Goal: Task Accomplishment & Management: Use online tool/utility

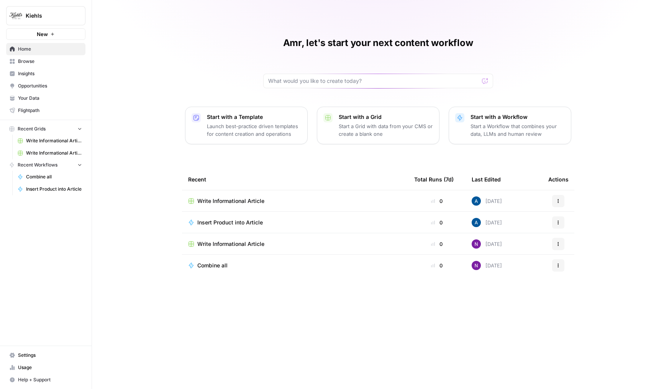
click at [39, 20] on button "Kiehls" at bounding box center [45, 15] width 79 height 19
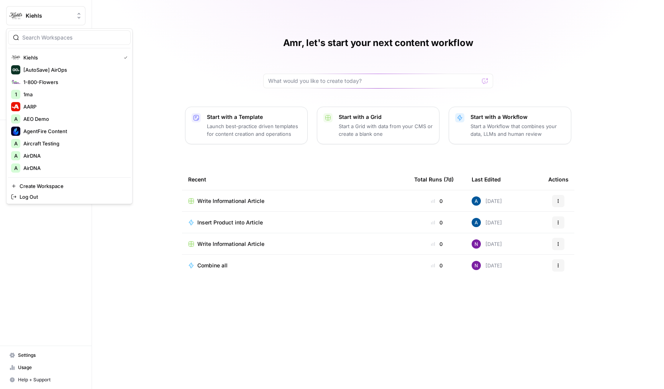
click at [78, 42] on div at bounding box center [69, 37] width 123 height 15
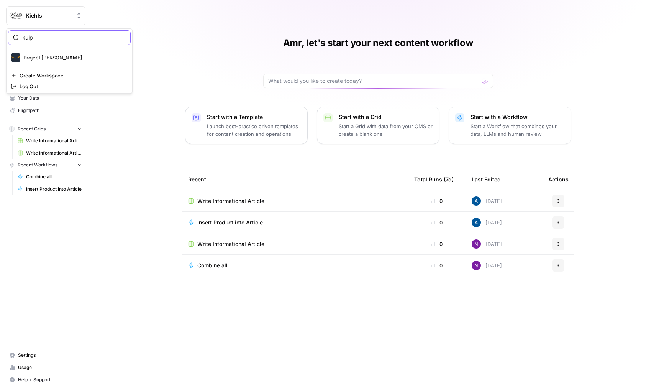
type input "kuip"
click at [71, 60] on span "Project Kuiper" at bounding box center [73, 58] width 101 height 8
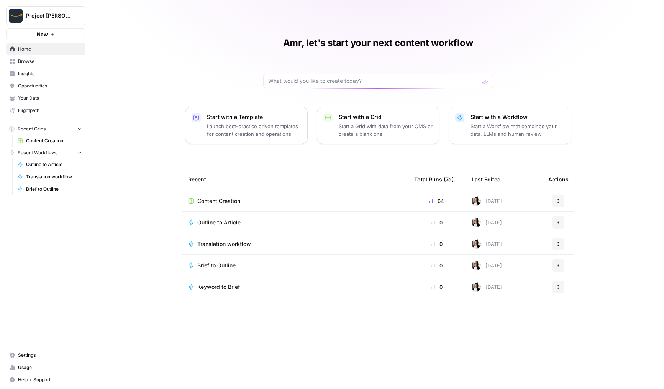
click at [39, 89] on link "Opportunities" at bounding box center [45, 86] width 79 height 12
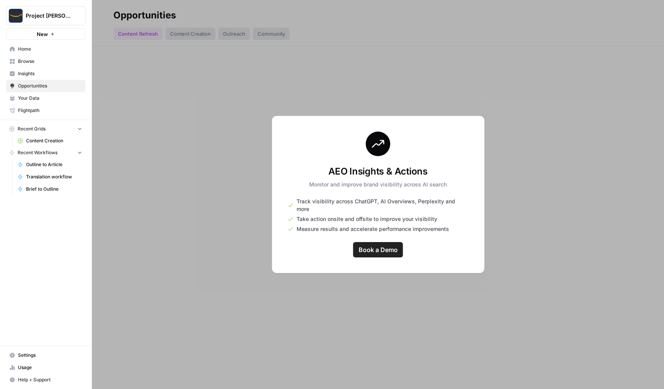
click at [40, 75] on span "Insights" at bounding box center [50, 73] width 64 height 7
click at [38, 97] on span "Your Data" at bounding box center [50, 98] width 64 height 7
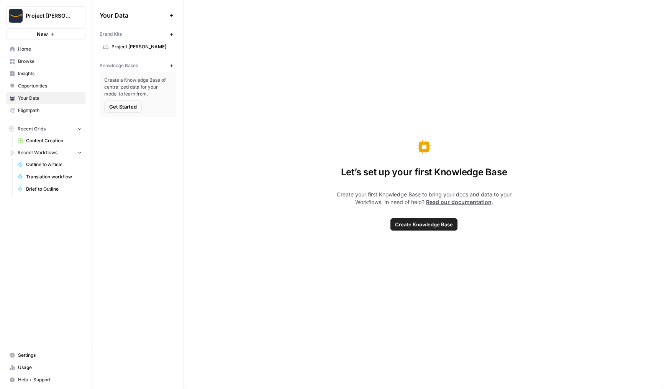
click at [151, 46] on span "Project Kuiper" at bounding box center [142, 46] width 61 height 7
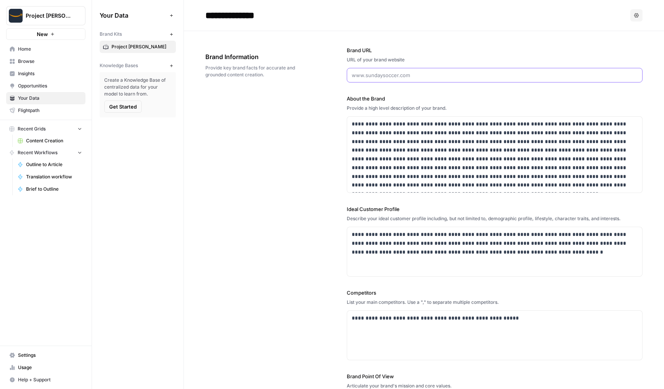
click at [365, 74] on input "Brand URL" at bounding box center [495, 75] width 286 height 8
paste input "https://www.aboutamazon.com/what-we-do/devices-services/project-kuiper"
type input "https://www.aboutamazon.com/what-we-do/devices-services/project-kuiper"
click at [318, 114] on div "**********" at bounding box center [423, 263] width 437 height 464
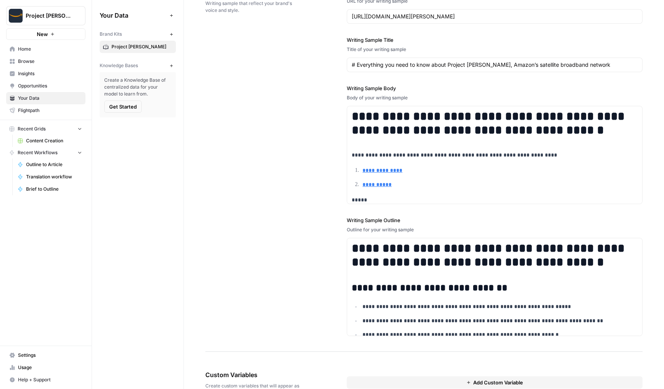
scroll to position [1002, 0]
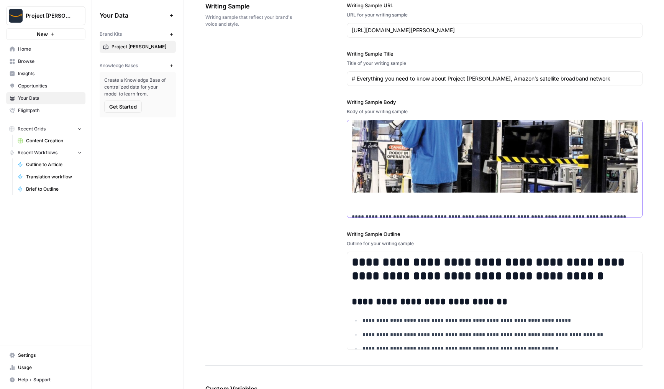
scroll to position [1082, 0]
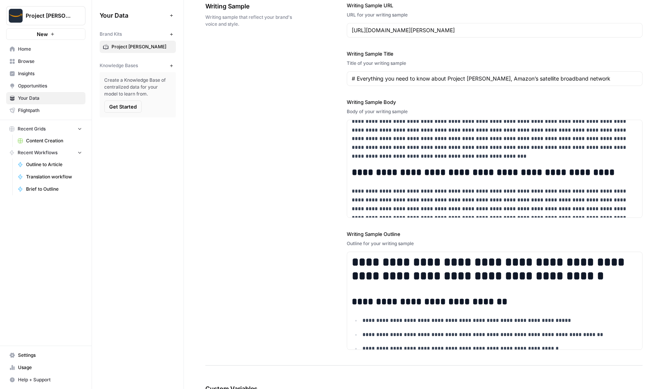
click at [281, 253] on div "**********" at bounding box center [423, 175] width 437 height 379
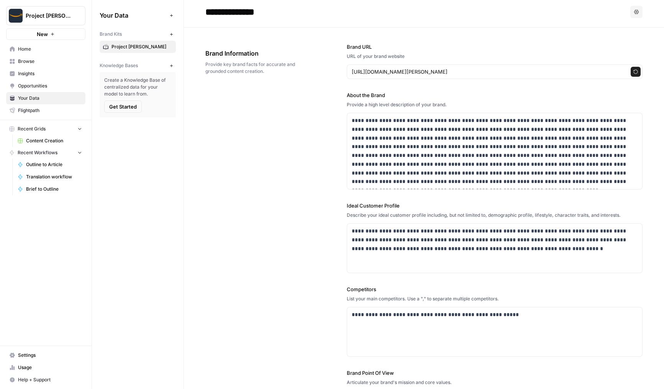
scroll to position [0, 0]
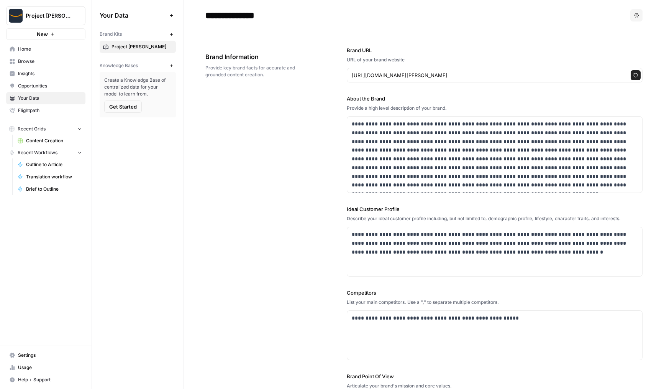
click at [35, 61] on span "Browse" at bounding box center [50, 61] width 64 height 7
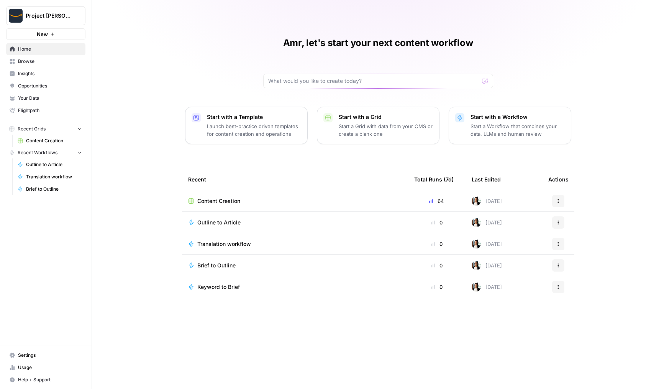
click at [54, 19] on span "Project [PERSON_NAME]" at bounding box center [49, 16] width 46 height 8
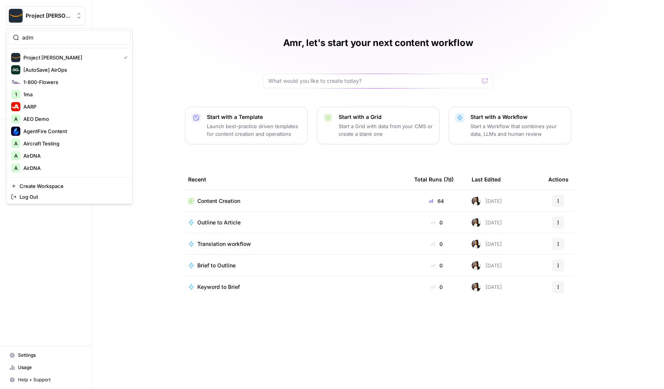
type input "adm"
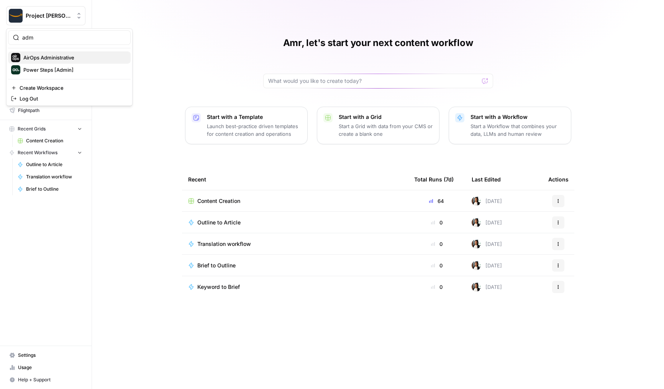
click at [62, 58] on span "AirOps Administrative" at bounding box center [73, 58] width 101 height 8
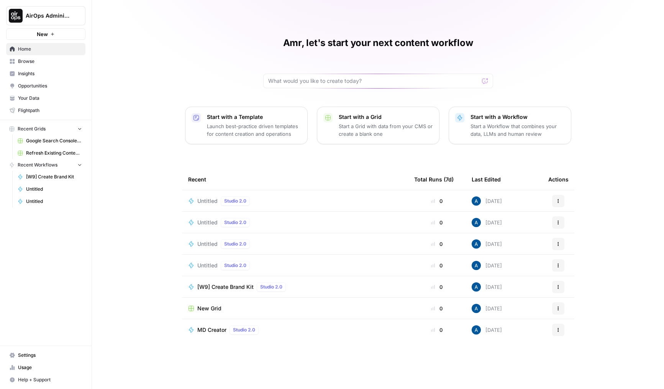
click at [59, 61] on span "Browse" at bounding box center [50, 61] width 64 height 7
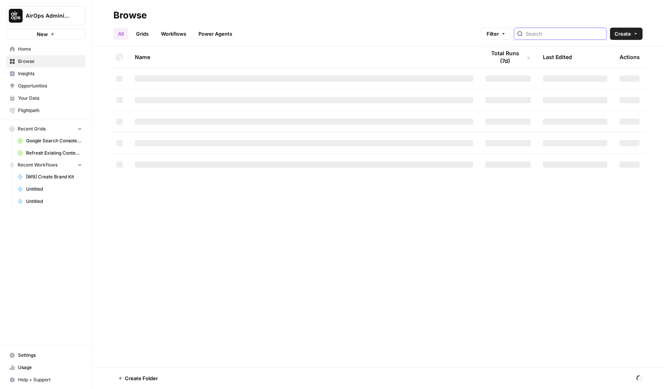
click at [564, 36] on input "search" at bounding box center [565, 34] width 78 height 8
click at [492, 35] on div "All Grids Workflows Power Agents Filter Create" at bounding box center [377, 30] width 529 height 18
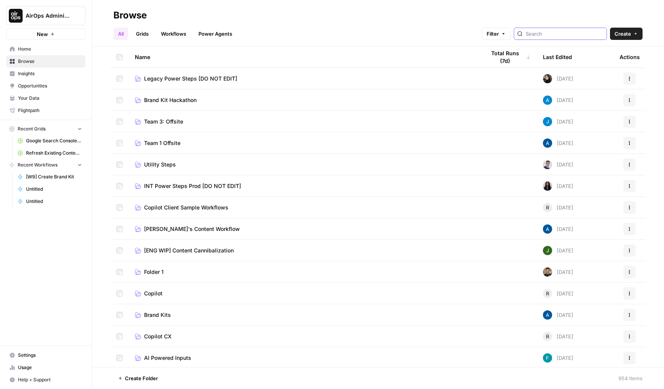
click at [550, 35] on input "search" at bounding box center [565, 34] width 78 height 8
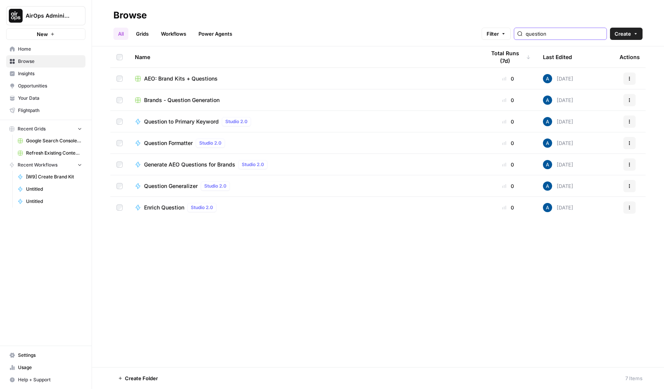
click at [25, 7] on button "AirOps Administrative" at bounding box center [45, 15] width 79 height 19
type input "question"
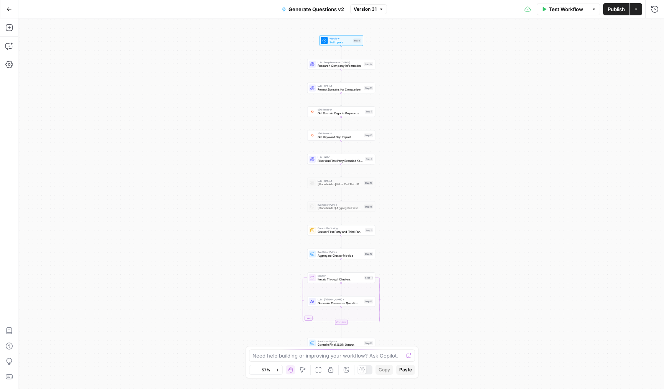
drag, startPoint x: 273, startPoint y: 100, endPoint x: 258, endPoint y: 82, distance: 23.7
click at [258, 82] on div "Workflow Set Inputs Inputs LLM · Deep Research (O4 Mini) Research Company Infor…" at bounding box center [341, 203] width 646 height 370
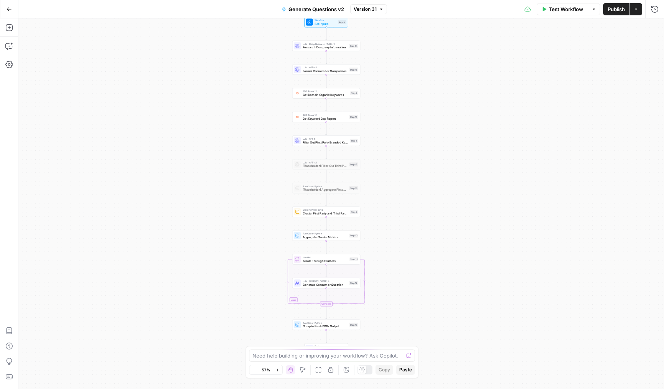
click at [350, 370] on button "Annotate Workflow" at bounding box center [346, 369] width 9 height 9
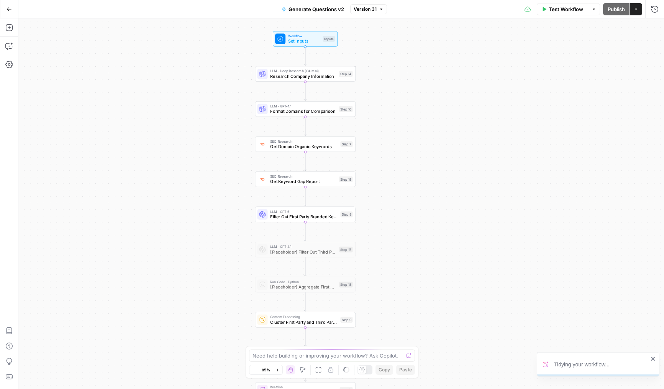
click at [365, 369] on icon at bounding box center [361, 369] width 5 height 5
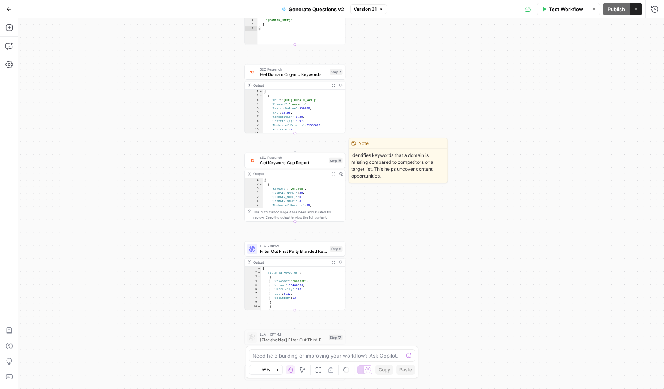
click at [287, 164] on span "Get Keyword Gap Report" at bounding box center [293, 162] width 66 height 7
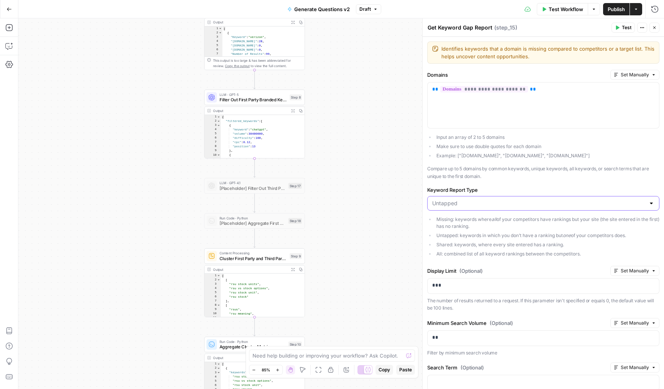
click at [454, 203] on input "Keyword Report Type" at bounding box center [538, 203] width 213 height 8
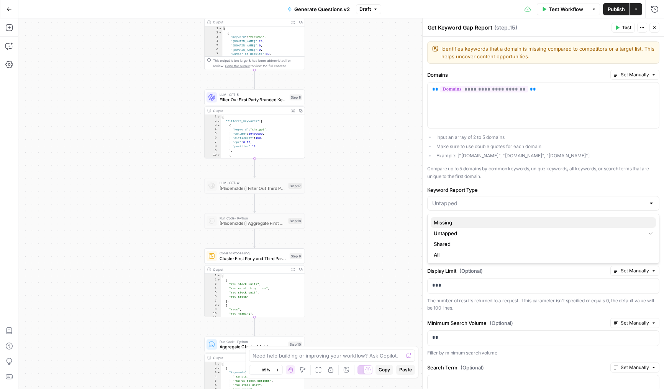
click at [454, 225] on span "Missing" at bounding box center [542, 222] width 216 height 8
type input "Missing"
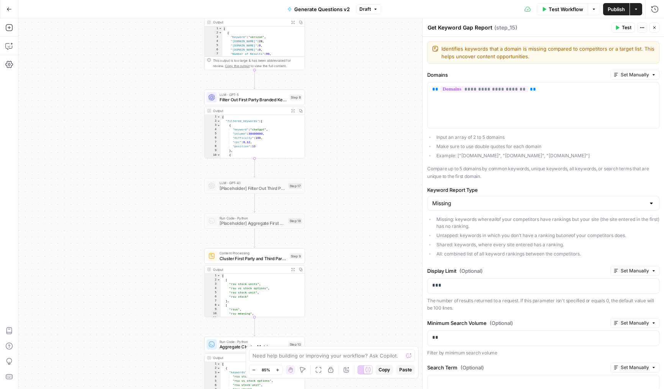
click at [624, 27] on span "Test" at bounding box center [627, 27] width 10 height 7
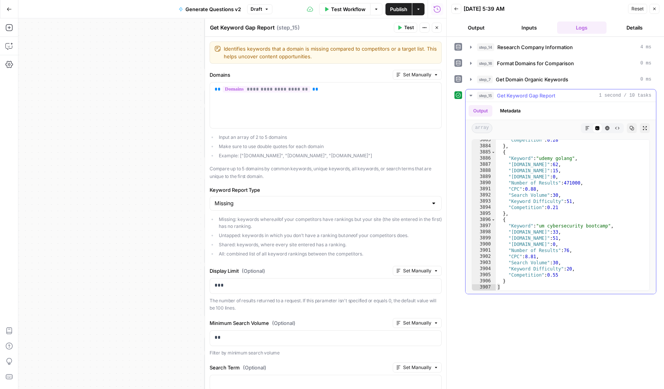
scroll to position [12410, 0]
click at [440, 34] on header "Get Keyword Gap Report Get Keyword Gap Report ( step_15 ) Test Actions Close" at bounding box center [325, 27] width 241 height 18
click at [438, 29] on icon "button" at bounding box center [437, 27] width 5 height 5
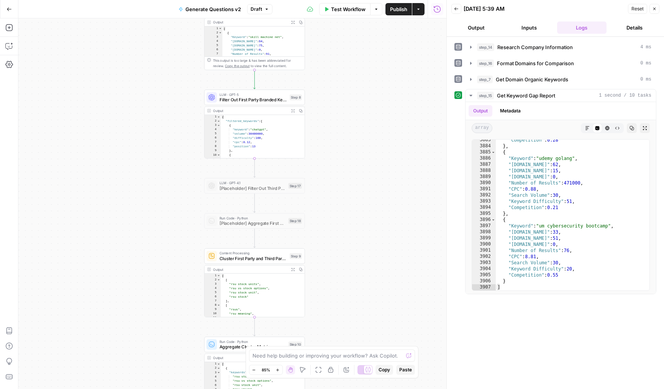
click at [662, 4] on header "Back 09/03/25 at 5:39 AM Reset Close Output Inputs Logs Details" at bounding box center [555, 18] width 217 height 37
click at [650, 9] on button "Close" at bounding box center [655, 9] width 10 height 10
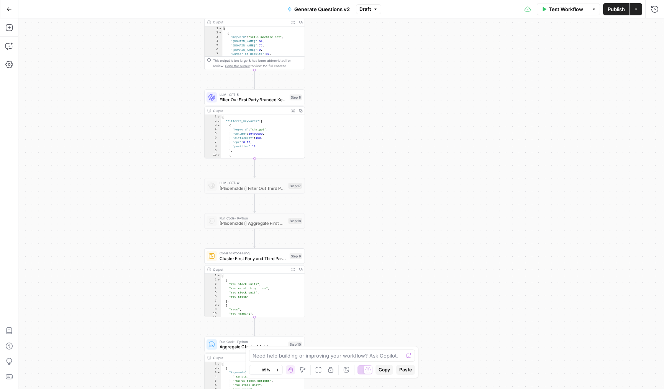
click at [619, 9] on span "Publish" at bounding box center [616, 9] width 17 height 8
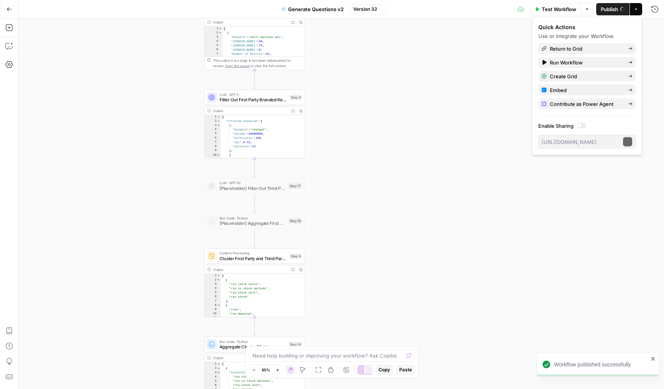
drag, startPoint x: 367, startPoint y: 147, endPoint x: 433, endPoint y: 152, distance: 66.2
click at [433, 153] on div "Workflow Set Inputs Inputs LLM · Deep Research (O4 Mini) Research Company Infor…" at bounding box center [341, 203] width 646 height 370
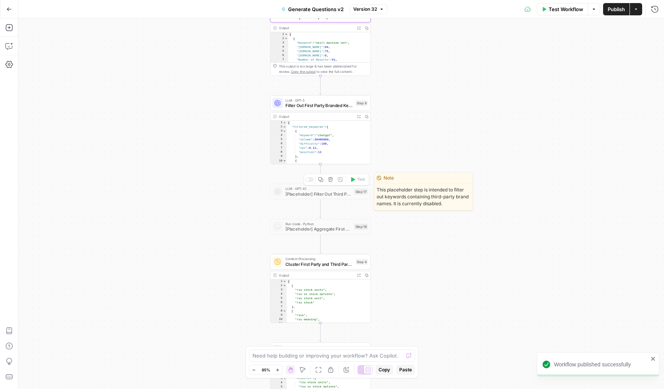
click at [309, 177] on div "Copy step Delete step Edit Note Test" at bounding box center [337, 180] width 66 height 12
click at [310, 180] on div at bounding box center [310, 179] width 8 height 5
click at [302, 191] on span "[Placeholder] Filter Out Third Party Brand Keywords" at bounding box center [319, 194] width 66 height 7
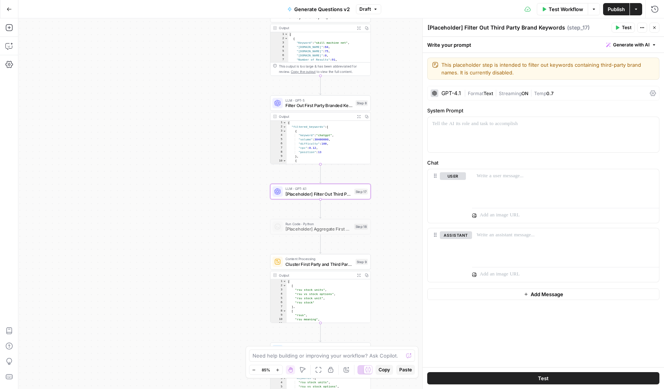
click at [651, 30] on button "Close" at bounding box center [655, 28] width 10 height 10
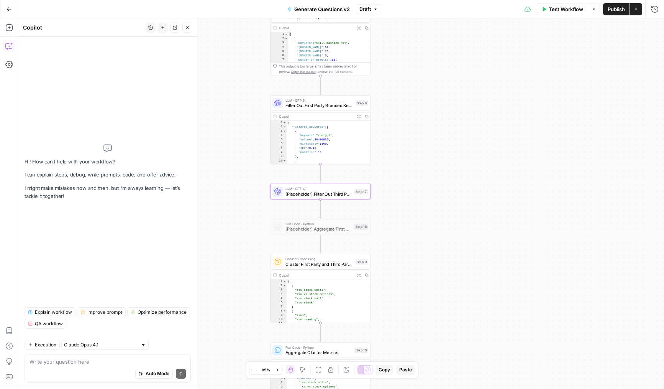
click at [55, 375] on div "Auto Mode Send" at bounding box center [108, 373] width 156 height 17
click at [105, 362] on textarea "Update step 17 to filter out brand terms or b" at bounding box center [108, 362] width 156 height 8
click at [121, 363] on textarea "Update step 17 to filter out brand-related terms or b" at bounding box center [108, 362] width 156 height 8
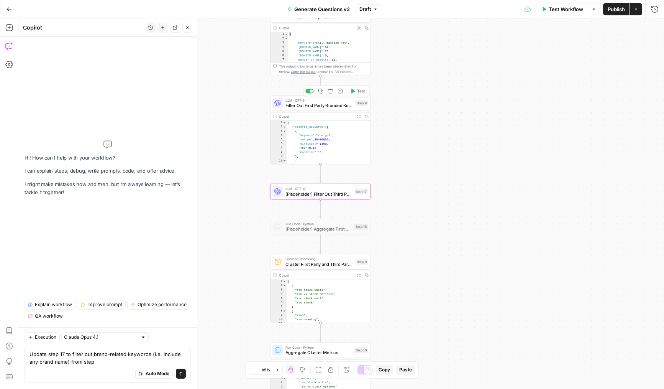
click at [356, 103] on div "Step 8" at bounding box center [362, 103] width 12 height 6
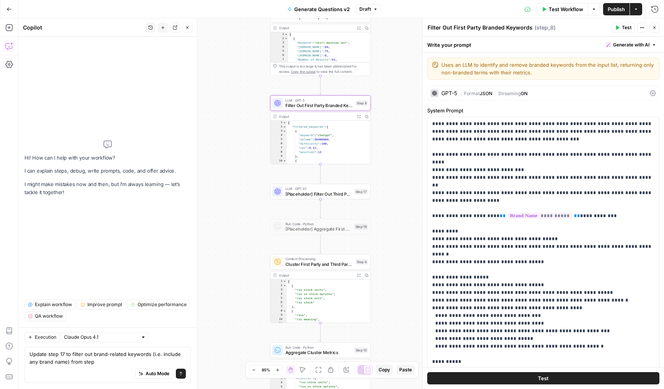
click at [656, 24] on button "Close" at bounding box center [655, 28] width 10 height 10
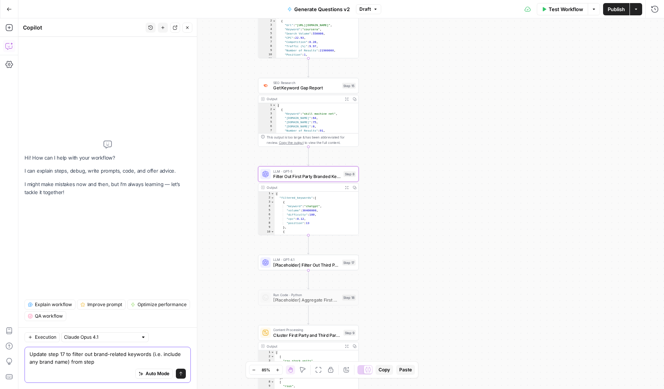
click at [95, 361] on textarea "Update step 17 to filter out brand-related keywords (i.e. include any brand nam…" at bounding box center [108, 357] width 156 height 15
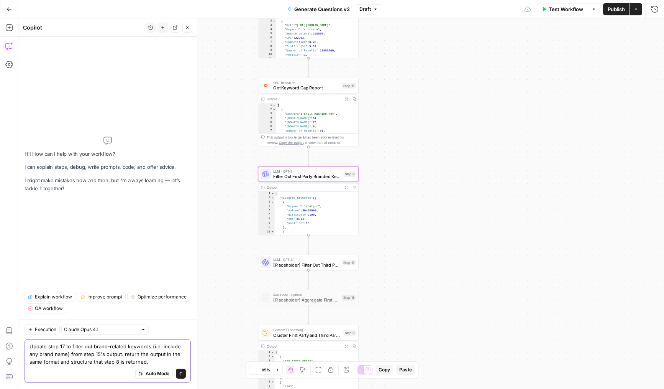
click at [120, 360] on textarea "Update step 17 to filter out brand-related keywords (i.e. include any brand nam…" at bounding box center [108, 353] width 156 height 23
type textarea "Update step 17 to filter out brand-related keywords (i.e. include any brand nam…"
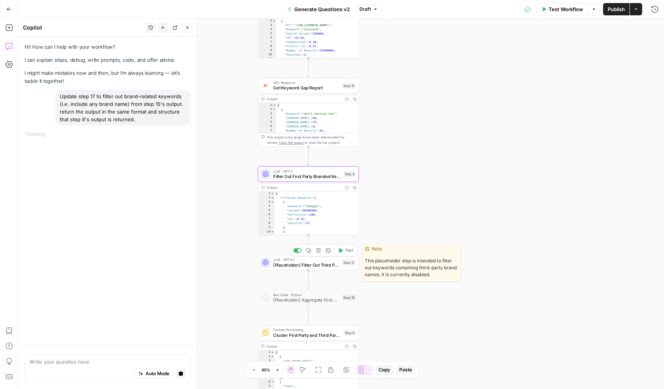
click at [250, 256] on div "Workflow Set Inputs Inputs LLM · Deep Research (O4 Mini) Research Company Infor…" at bounding box center [341, 203] width 646 height 370
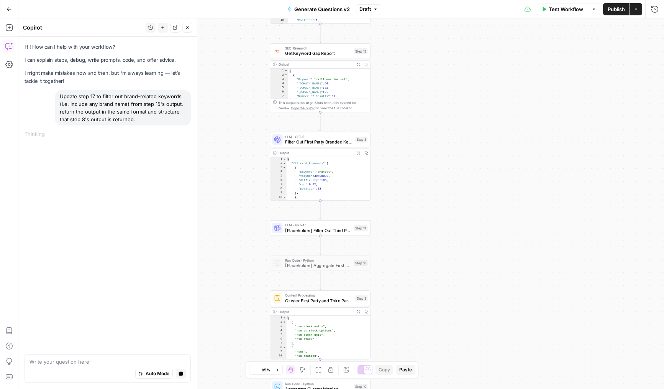
drag, startPoint x: 253, startPoint y: 238, endPoint x: 260, endPoint y: 222, distance: 17.5
click at [260, 222] on div "Workflow Set Inputs Inputs LLM · Deep Research (O4 Mini) Research Company Infor…" at bounding box center [341, 203] width 646 height 370
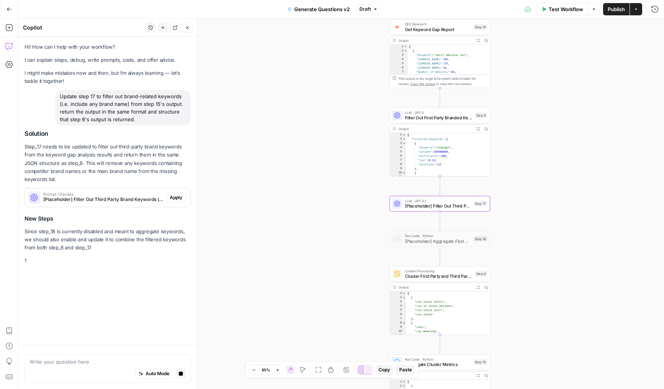
click at [175, 195] on span "Apply" at bounding box center [176, 197] width 13 height 7
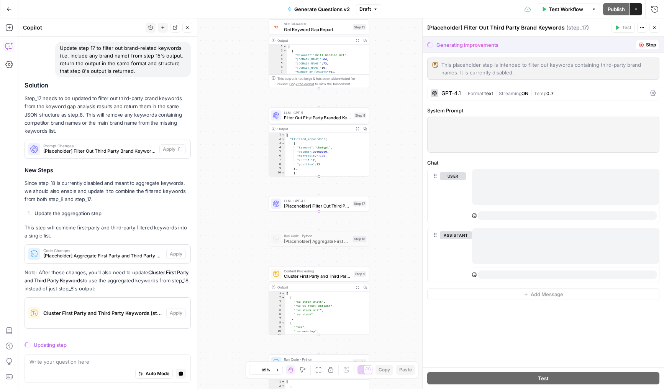
scroll to position [63, 0]
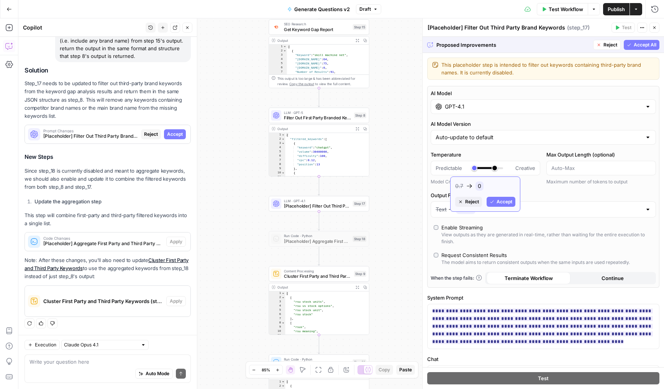
click at [504, 202] on span "Accept" at bounding box center [505, 201] width 16 height 7
type input "*"
click at [642, 46] on span "Accept All" at bounding box center [645, 44] width 23 height 7
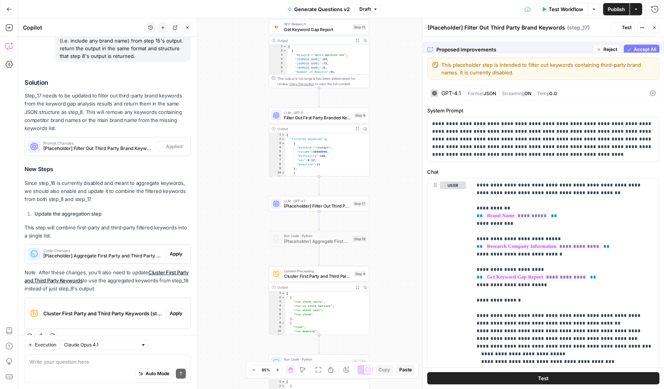
scroll to position [76, 0]
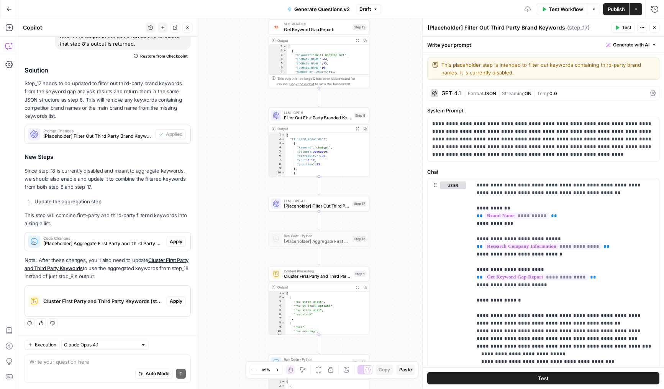
click at [475, 91] on span "Format" at bounding box center [476, 93] width 16 height 6
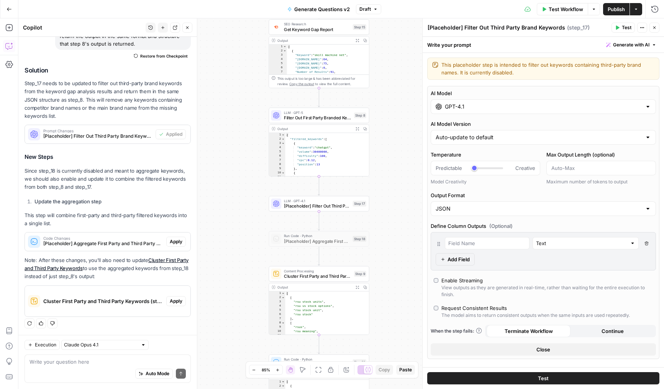
click at [465, 117] on div "AI Model GPT-4.1 AI Model Version Auto-update to default Temperature Predictabl…" at bounding box center [543, 222] width 232 height 273
click at [470, 108] on input "GPT-4.1" at bounding box center [543, 107] width 197 height 8
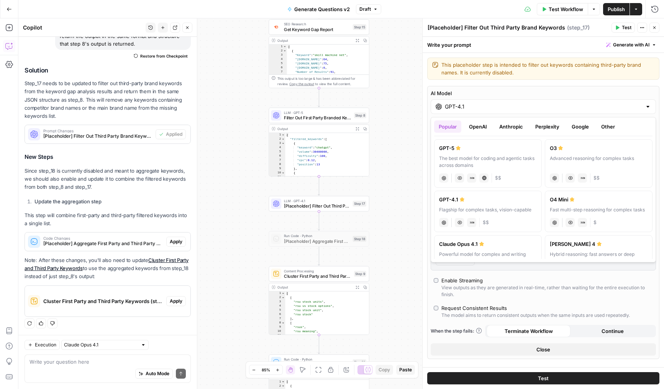
click at [480, 158] on div "The best model for coding and agentic tasks across domains" at bounding box center [488, 162] width 98 height 14
type input "GPT-5"
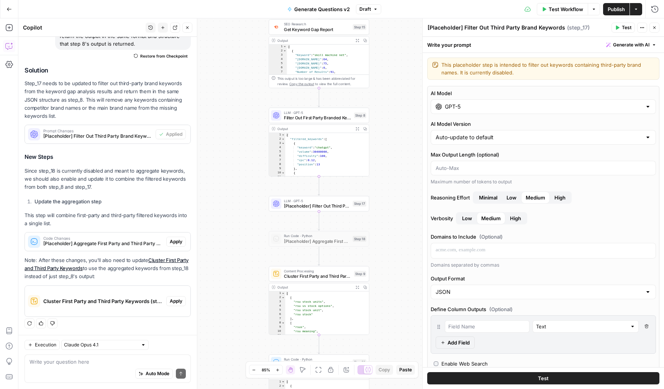
click at [561, 203] on button "High" at bounding box center [560, 197] width 20 height 12
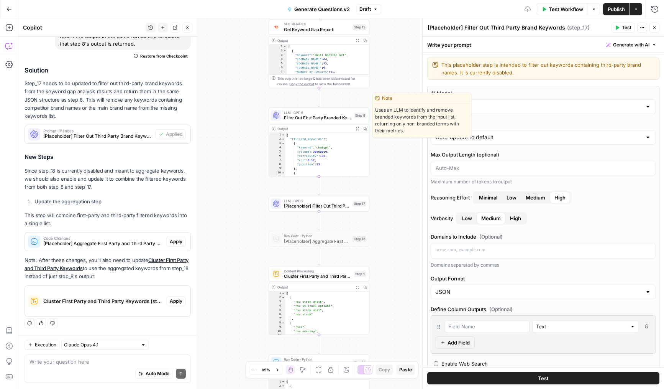
click at [293, 116] on span "Filter Out First Party Branded Keywords" at bounding box center [317, 117] width 67 height 7
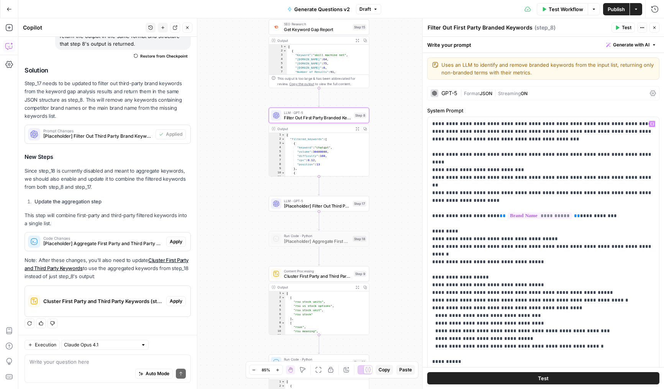
click at [480, 86] on div "GPT-5 | Format JSON | Streaming ON" at bounding box center [543, 93] width 232 height 15
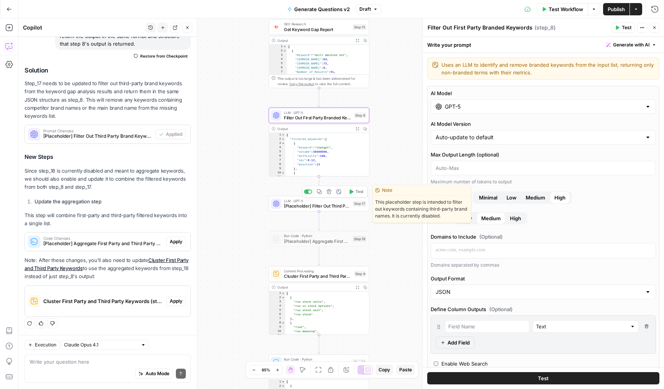
click at [304, 201] on span "LLM · GPT-5" at bounding box center [317, 200] width 66 height 5
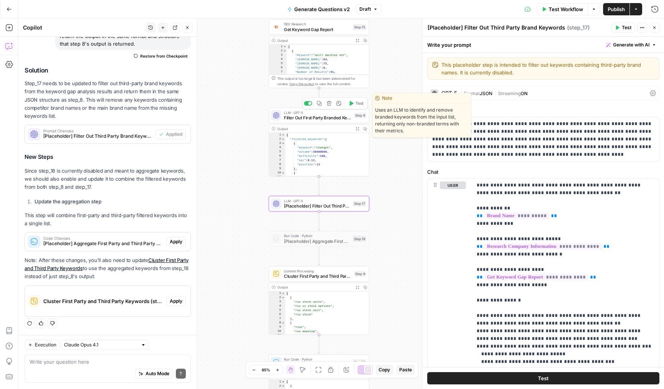
click at [312, 108] on div "Copy step Delete step Edit Note Test" at bounding box center [334, 102] width 65 height 11
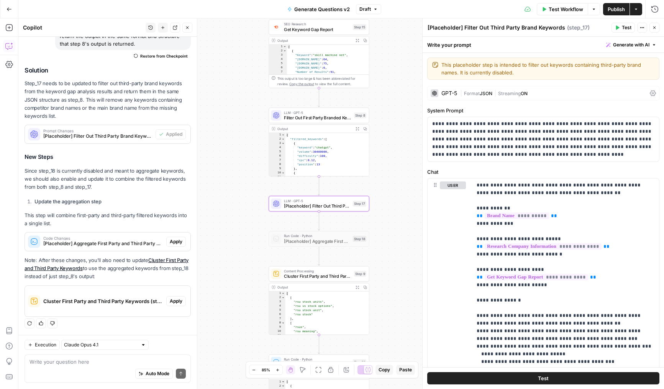
click at [287, 118] on span "Filter Out First Party Branded Keywords" at bounding box center [317, 117] width 67 height 7
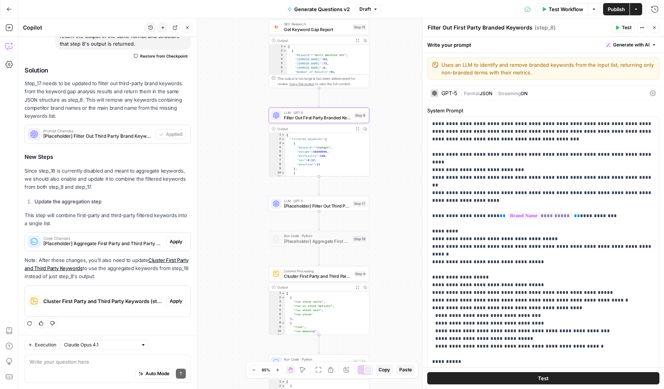
click at [311, 202] on span "LLM · GPT-5" at bounding box center [317, 200] width 66 height 5
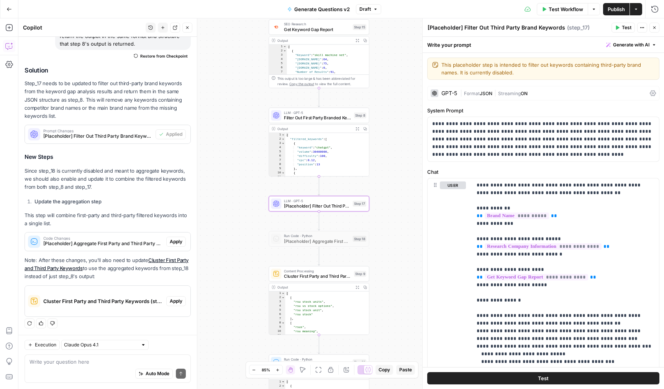
click at [467, 28] on textarea "[Placeholder] Filter Out Third Party Brand Keywords" at bounding box center [497, 28] width 138 height 8
drag, startPoint x: 465, startPoint y: 29, endPoint x: 422, endPoint y: 21, distance: 44.4
click at [422, 21] on div "**********" at bounding box center [543, 203] width 242 height 370
click at [495, 29] on textarea "Filter Out Third Party Brand Keywords" at bounding box center [478, 28] width 101 height 8
type textarea "Filter Out Third Party Brands from Keywords"
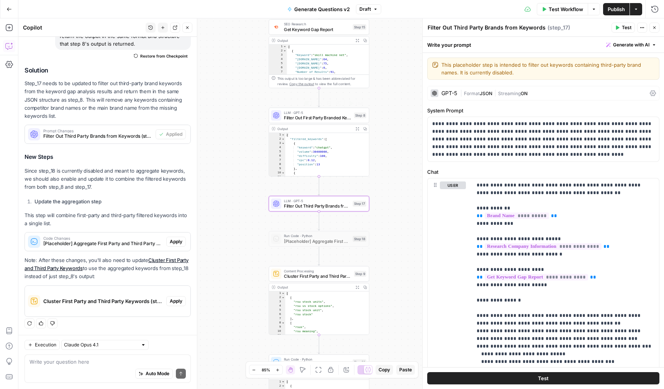
click at [299, 122] on div "LLM · GPT-5 Filter Out First Party Branded Keywords Step 8 Copy step Delete ste…" at bounding box center [319, 115] width 100 height 16
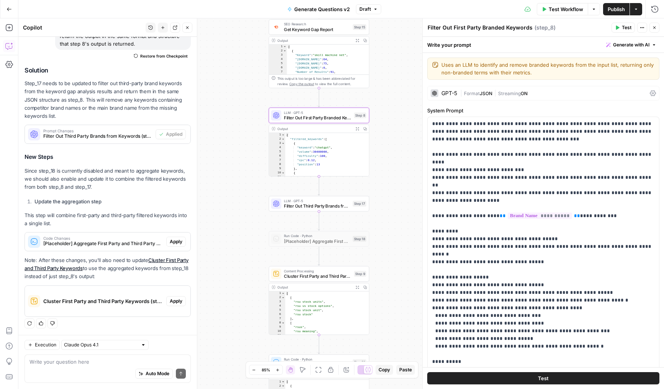
click at [506, 27] on textarea "Filter Out First Party Branded Keywords" at bounding box center [480, 28] width 105 height 8
type textarea "Filter Out First Party Brand from Keywords"
click at [654, 28] on icon "button" at bounding box center [654, 27] width 5 height 5
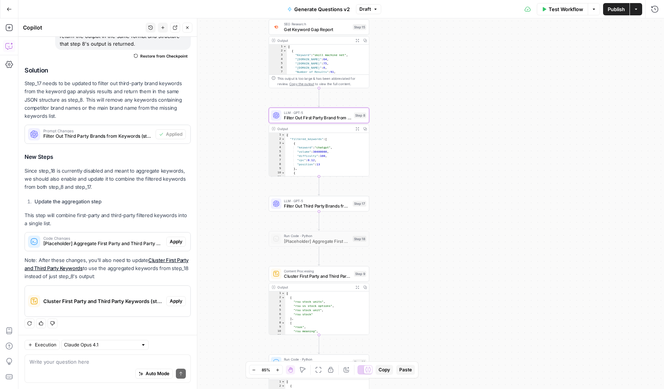
click at [287, 204] on span "Filter Out Third Party Brands from Keywords" at bounding box center [317, 205] width 66 height 7
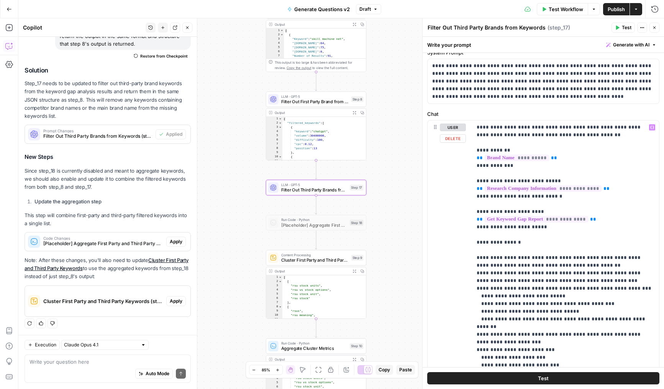
scroll to position [59, 0]
drag, startPoint x: 573, startPoint y: 195, endPoint x: 463, endPoint y: 142, distance: 122.2
click at [463, 142] on div "**********" at bounding box center [544, 285] width 232 height 330
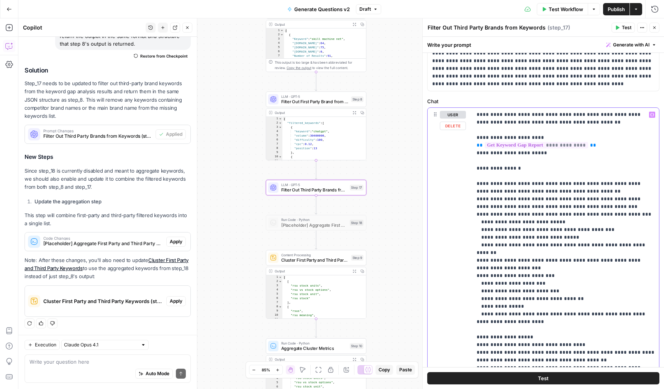
scroll to position [62, 0]
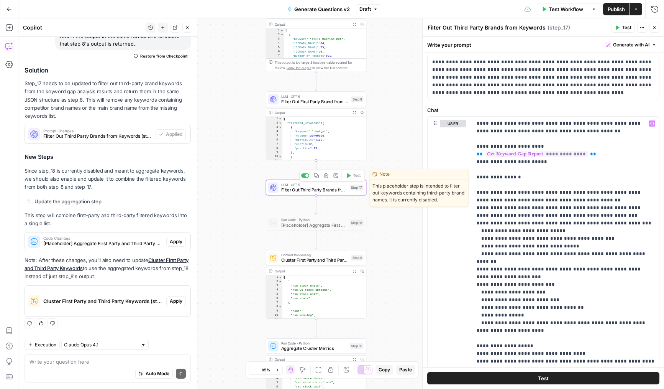
click at [351, 178] on icon "button" at bounding box center [348, 175] width 5 height 5
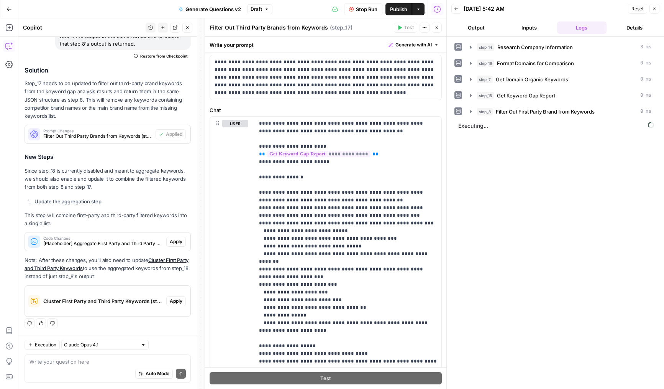
click at [433, 27] on button "Close" at bounding box center [437, 28] width 10 height 10
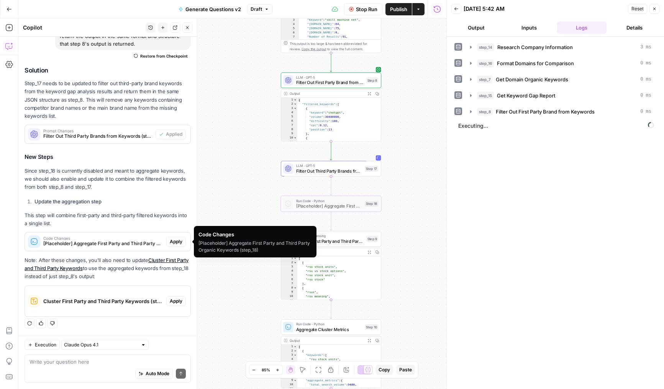
click at [174, 240] on span "Apply" at bounding box center [176, 241] width 13 height 7
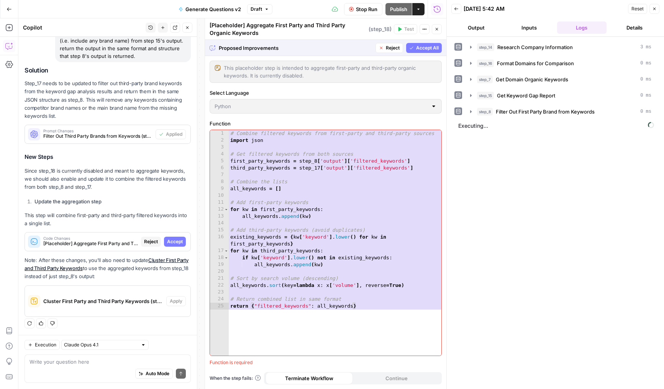
click at [429, 43] on button "Accept All" at bounding box center [424, 48] width 36 height 10
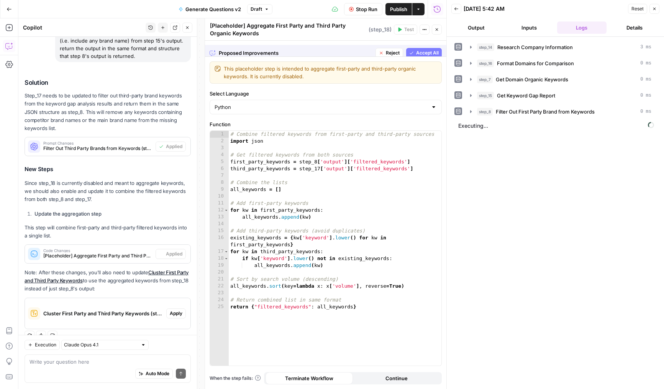
scroll to position [76, 0]
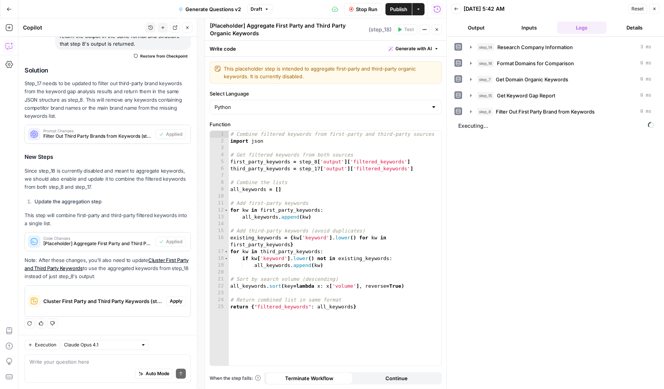
click at [438, 30] on icon "button" at bounding box center [437, 29] width 5 height 5
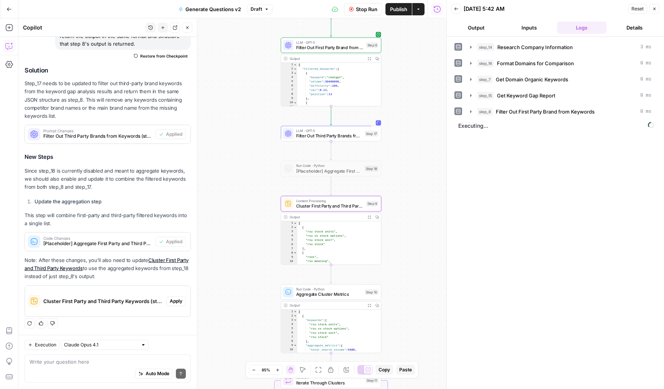
click at [176, 300] on span "Apply" at bounding box center [176, 300] width 13 height 7
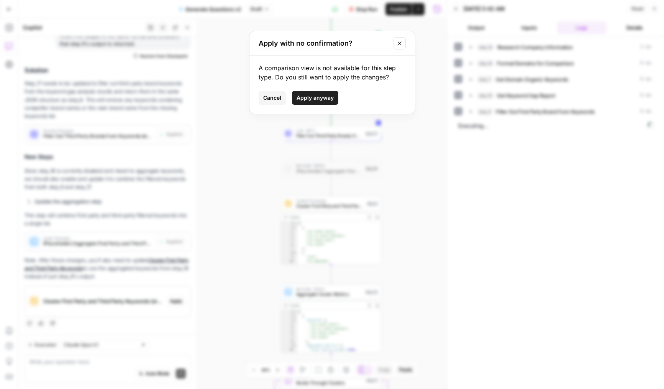
click at [301, 104] on button "Apply anyway" at bounding box center [315, 98] width 46 height 14
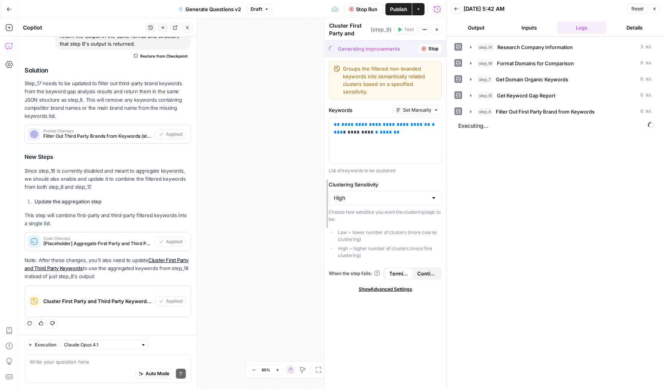
drag, startPoint x: 204, startPoint y: 143, endPoint x: 309, endPoint y: 146, distance: 105.5
click at [321, 145] on div at bounding box center [324, 203] width 8 height 370
drag, startPoint x: 238, startPoint y: 159, endPoint x: 178, endPoint y: 151, distance: 60.7
click at [178, 151] on body "Dillon Test New Home Browse Insights Opportunities Your Data Flightpath Recent …" at bounding box center [332, 194] width 664 height 389
drag, startPoint x: 241, startPoint y: 177, endPoint x: 190, endPoint y: 179, distance: 51.0
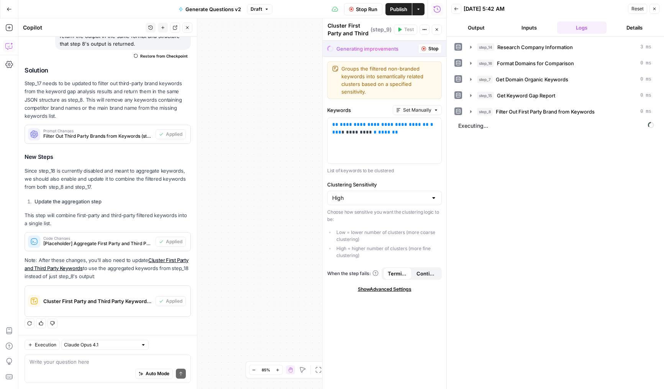
click at [190, 179] on body "Dillon Test New Home Browse Insights Opportunities Your Data Flightpath Recent …" at bounding box center [332, 194] width 664 height 389
click at [314, 370] on button "Fit to View" at bounding box center [318, 369] width 9 height 9
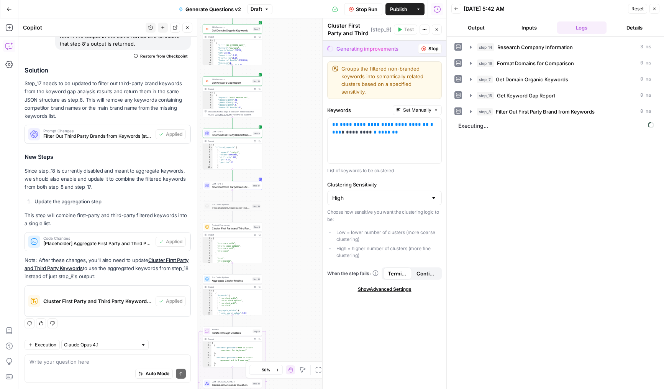
drag, startPoint x: 292, startPoint y: 273, endPoint x: 309, endPoint y: 263, distance: 19.3
click at [309, 263] on div "Workflow Set Inputs Inputs LLM · Deep Research (O4 Mini) Research Company Infor…" at bounding box center [232, 203] width 428 height 370
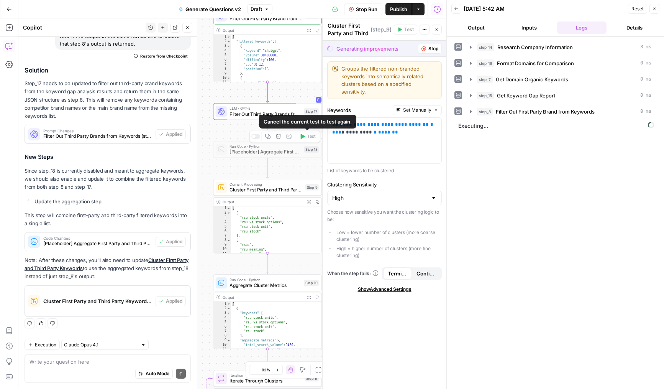
click at [257, 136] on div at bounding box center [255, 136] width 9 height 5
click at [244, 149] on span "[Placeholder] Aggregate First Party and Third Party Organic Keywords" at bounding box center [266, 151] width 72 height 7
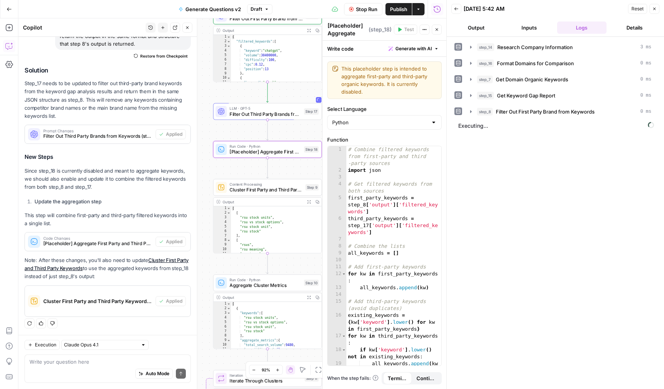
click at [357, 30] on textarea "[Placeholder] Aggregate First Party and Third Party Organic Keywords" at bounding box center [347, 45] width 39 height 46
drag, startPoint x: 359, startPoint y: 26, endPoint x: 317, endPoint y: 25, distance: 41.8
click at [317, 25] on body "Dillon Test New Home Browse Insights Opportunities Your Data Flightpath Recent …" at bounding box center [332, 194] width 664 height 389
click at [335, 32] on textarea "Aggregate First Party and Third Party Organic Keywords" at bounding box center [347, 27] width 39 height 38
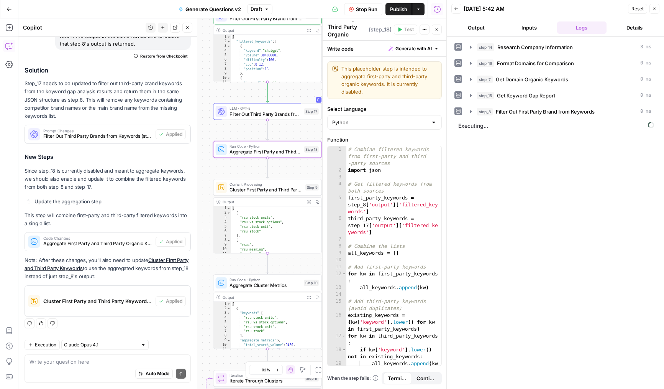
click at [335, 32] on textarea "Aggregate First Party and Third Party Organic Keywords" at bounding box center [347, 27] width 39 height 38
type textarea "Aggregate First Party and Third Party Keywords"
click at [435, 31] on icon "button" at bounding box center [437, 29] width 5 height 5
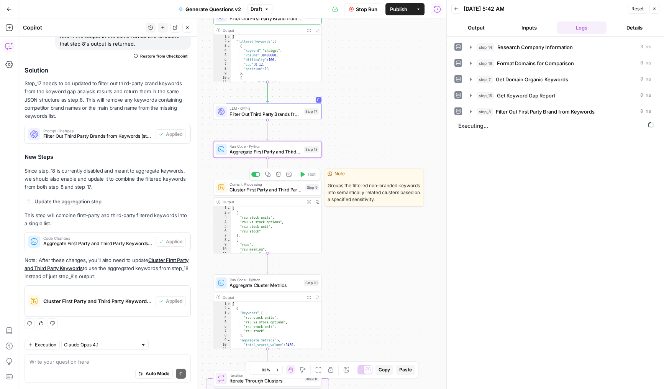
click at [253, 187] on span "Cluster First Party and Third Party Keywords" at bounding box center [266, 189] width 73 height 7
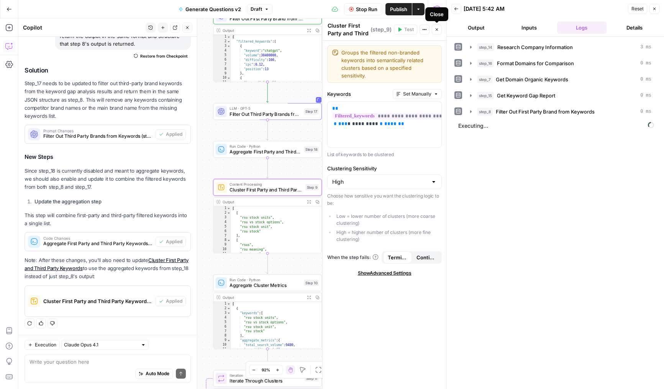
click at [437, 30] on icon "button" at bounding box center [437, 29] width 5 height 5
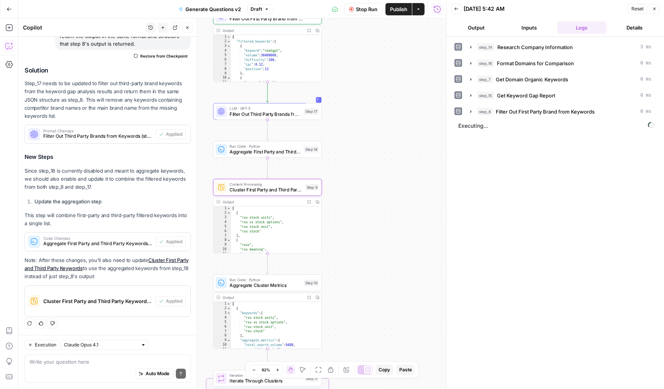
click at [188, 26] on icon "button" at bounding box center [187, 27] width 5 height 5
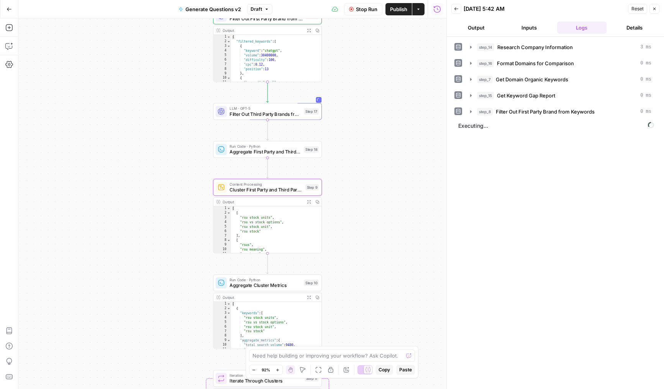
click at [349, 369] on icon "button" at bounding box center [346, 369] width 6 height 6
click at [318, 368] on icon "button" at bounding box center [318, 369] width 6 height 6
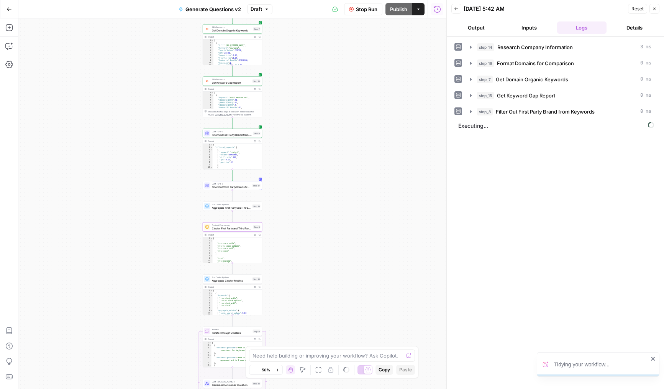
drag, startPoint x: 292, startPoint y: 273, endPoint x: 348, endPoint y: 255, distance: 58.6
click at [348, 255] on div "Workflow Set Inputs Inputs LLM · Deep Research (O4 Mini) Research Company Infor…" at bounding box center [232, 203] width 428 height 370
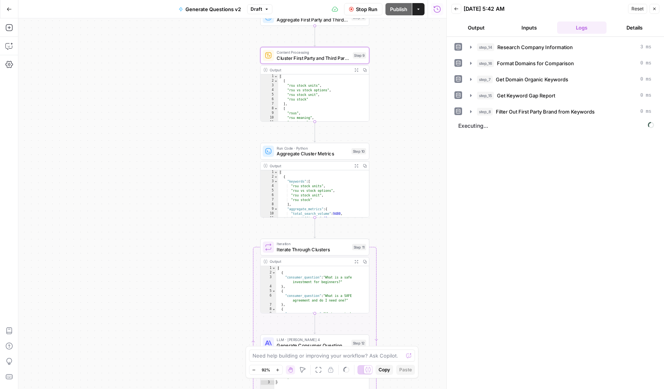
drag, startPoint x: 220, startPoint y: 215, endPoint x: 240, endPoint y: 194, distance: 28.2
click at [240, 194] on div "Workflow Set Inputs Inputs LLM · Deep Research (O4 Mini) Research Company Infor…" at bounding box center [232, 203] width 428 height 370
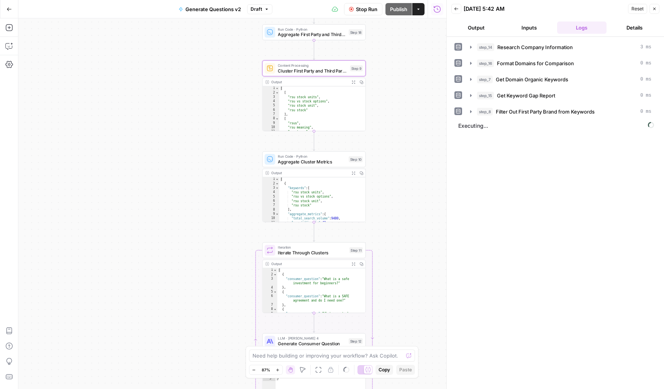
drag, startPoint x: 240, startPoint y: 195, endPoint x: 242, endPoint y: 201, distance: 6.0
click at [242, 201] on div "Workflow Set Inputs Inputs LLM · Deep Research (O4 Mini) Research Company Infor…" at bounding box center [232, 203] width 428 height 370
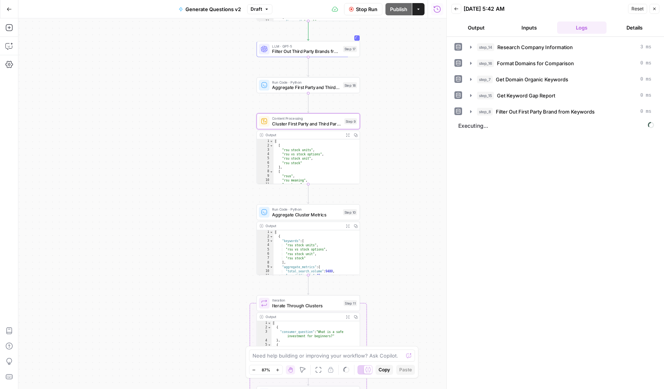
drag, startPoint x: 242, startPoint y: 201, endPoint x: 237, endPoint y: 254, distance: 53.6
click at [237, 254] on div "Workflow Set Inputs Inputs LLM · Deep Research (O4 Mini) Research Company Infor…" at bounding box center [232, 203] width 428 height 370
click at [285, 211] on span "Aggregate Cluster Metrics" at bounding box center [306, 214] width 68 height 7
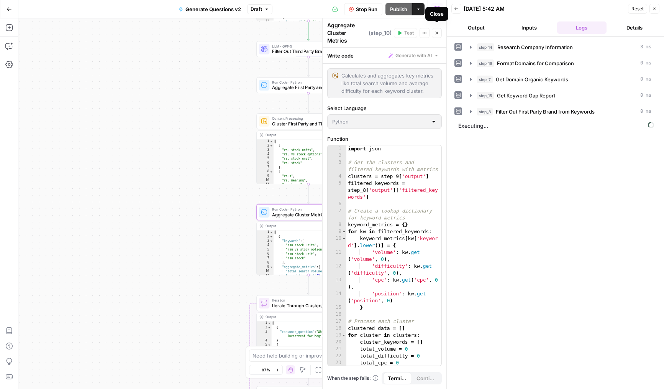
click at [435, 31] on icon "button" at bounding box center [437, 33] width 5 height 5
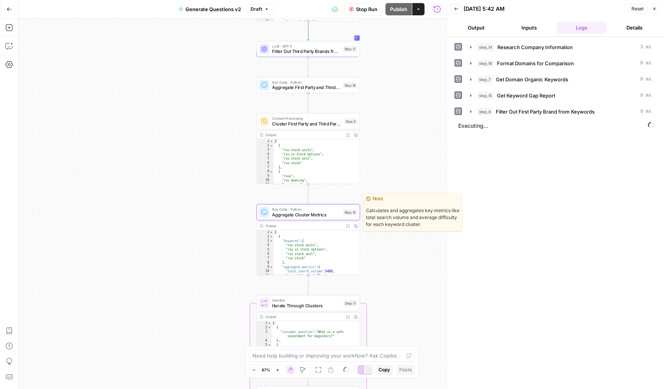
click at [279, 213] on span "Aggregate Cluster Metrics" at bounding box center [306, 214] width 68 height 7
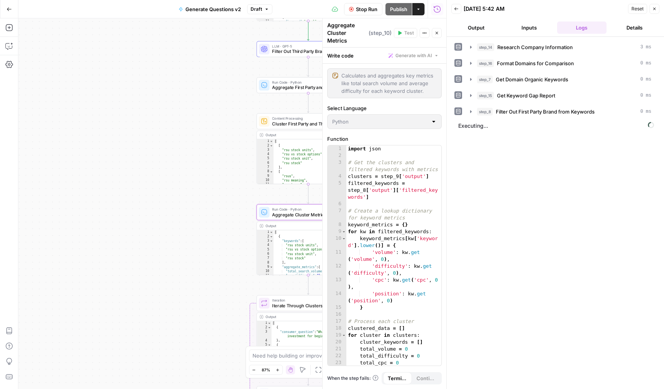
click at [338, 28] on div "Aggregate Cluster Metrics ( step_10 )" at bounding box center [359, 32] width 64 height 23
click at [346, 31] on div "Aggregate Cluster Metrics ( step_10 )" at bounding box center [359, 32] width 64 height 23
click at [344, 25] on div "Aggregate Cluster Metrics ( step_10 )" at bounding box center [359, 32] width 64 height 23
click at [437, 28] on button "Close" at bounding box center [437, 33] width 10 height 10
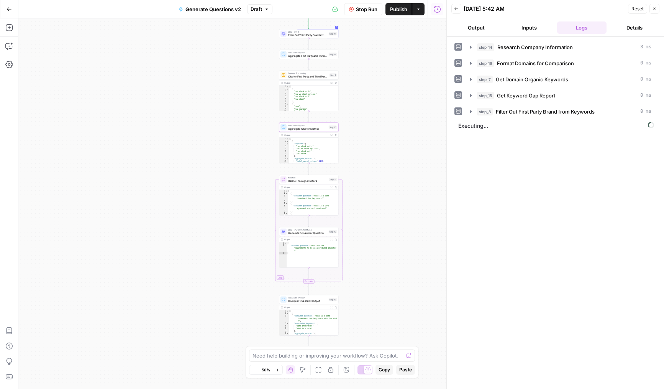
scroll to position [8, 0]
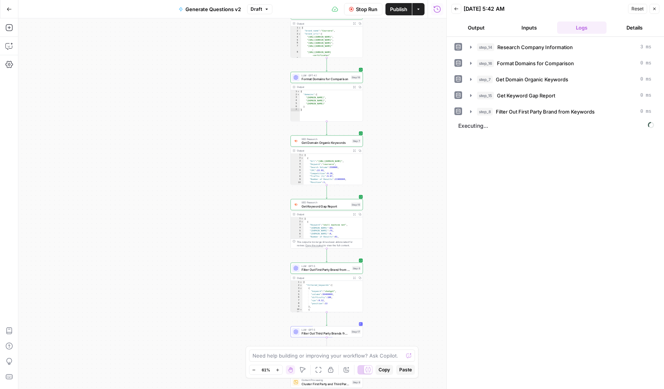
scroll to position [8, 0]
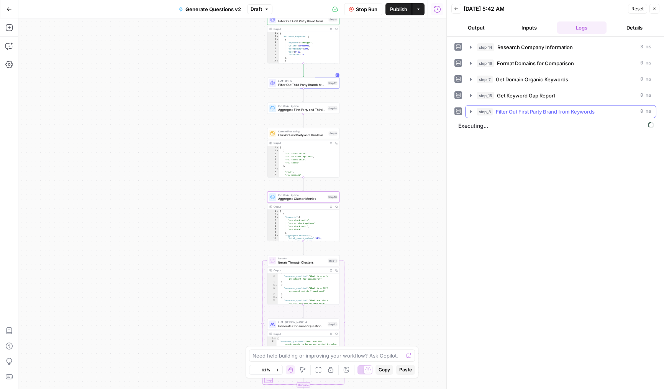
click at [484, 110] on span "step_8" at bounding box center [485, 112] width 16 height 8
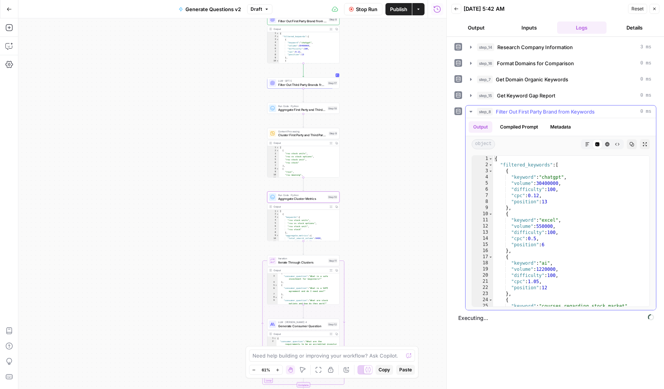
click at [471, 110] on icon "button" at bounding box center [471, 111] width 6 height 6
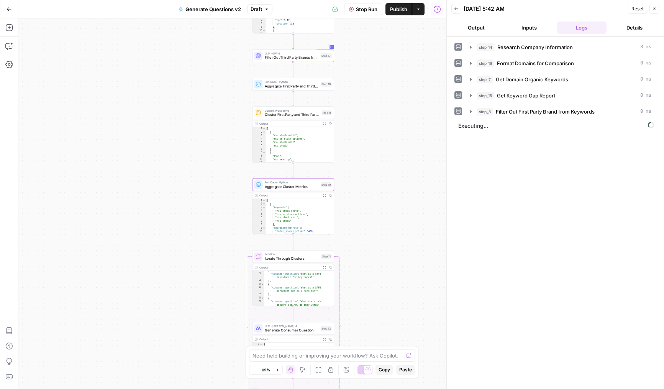
scroll to position [8, 0]
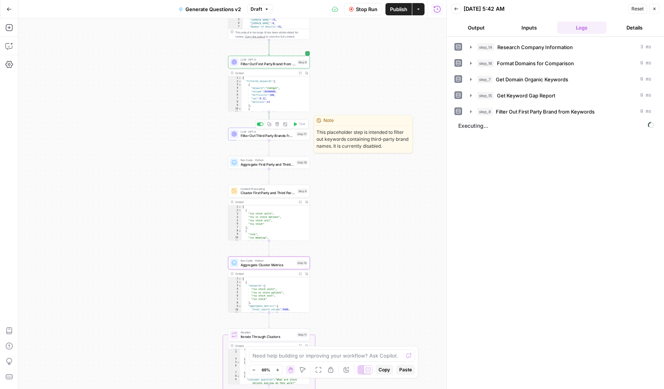
click at [248, 136] on span "Filter Out Third Party Brands from Keywords" at bounding box center [268, 135] width 54 height 5
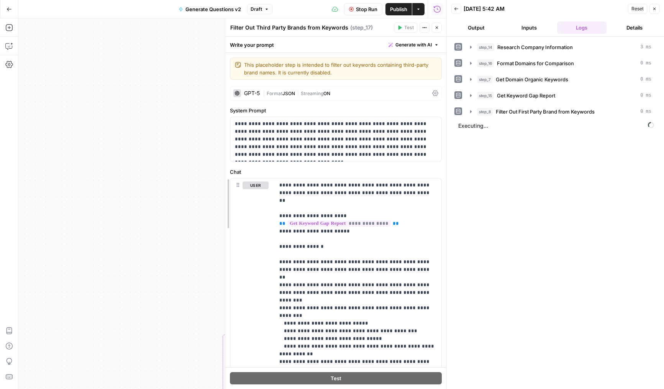
drag, startPoint x: 320, startPoint y: 207, endPoint x: 223, endPoint y: 213, distance: 97.5
click at [223, 213] on div at bounding box center [226, 203] width 8 height 370
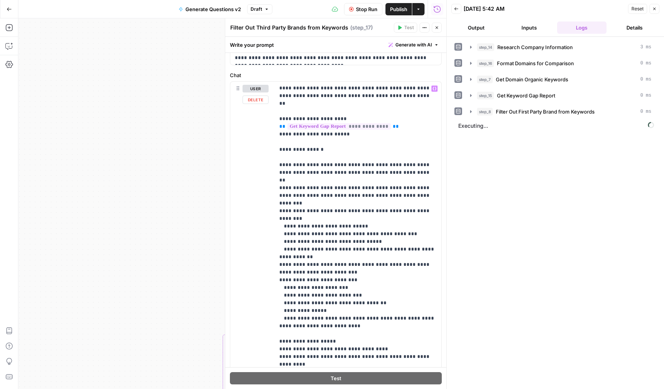
scroll to position [100, 0]
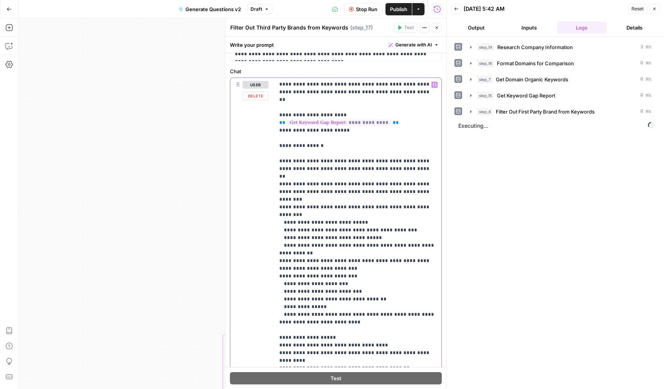
click at [340, 222] on p "**********" at bounding box center [358, 233] width 158 height 307
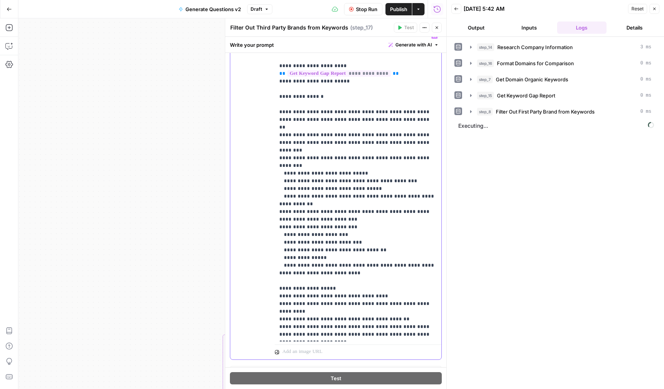
scroll to position [164, 0]
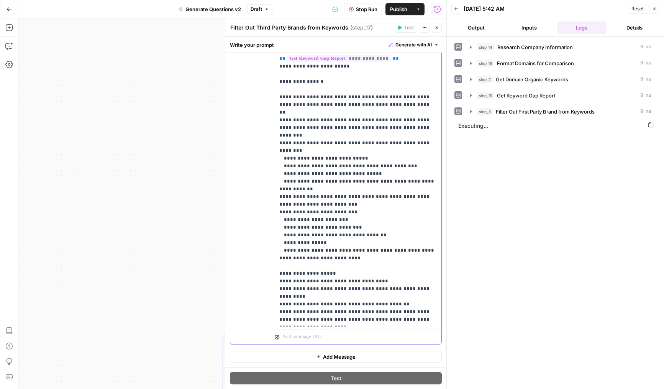
click at [349, 246] on p "**********" at bounding box center [358, 169] width 158 height 307
click at [352, 234] on p "**********" at bounding box center [358, 169] width 158 height 307
click at [371, 225] on p "**********" at bounding box center [358, 169] width 158 height 307
click at [370, 231] on p "**********" at bounding box center [358, 169] width 158 height 307
click at [437, 27] on icon "button" at bounding box center [437, 27] width 5 height 5
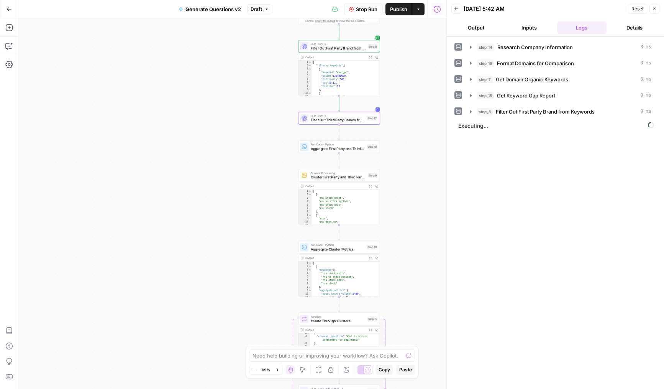
drag, startPoint x: 340, startPoint y: 151, endPoint x: 405, endPoint y: 136, distance: 66.1
click at [408, 135] on div "Workflow Set Inputs Inputs LLM · Deep Research (O4 Mini) Research Company Infor…" at bounding box center [232, 203] width 428 height 370
click at [516, 115] on button "step_8 Filter Out First Party Brand from Keywords 0 ms" at bounding box center [561, 111] width 191 height 12
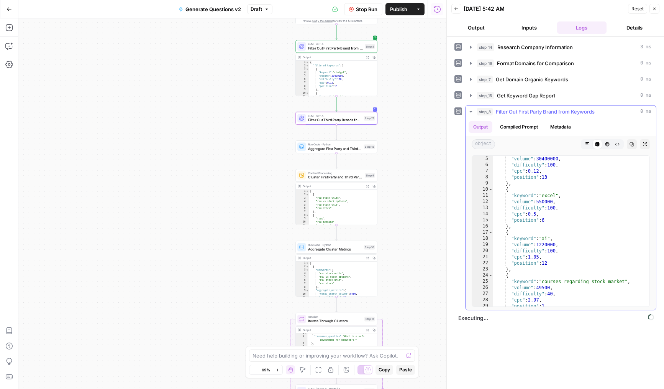
scroll to position [253, 0]
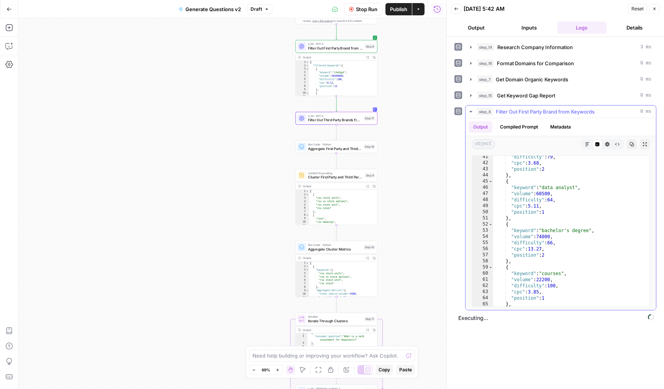
click at [517, 108] on span "Filter Out First Party Brand from Keywords" at bounding box center [545, 112] width 99 height 8
